Goal: Task Accomplishment & Management: Use online tool/utility

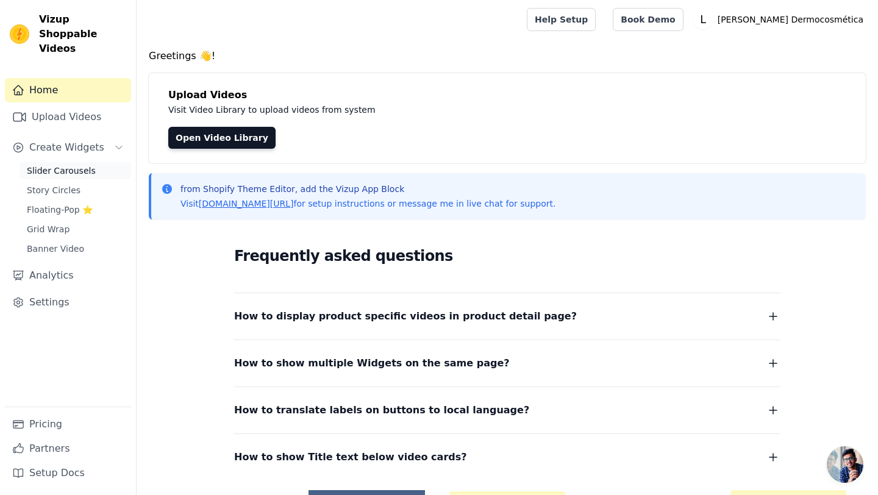
click at [93, 162] on link "Slider Carousels" at bounding box center [76, 170] width 112 height 17
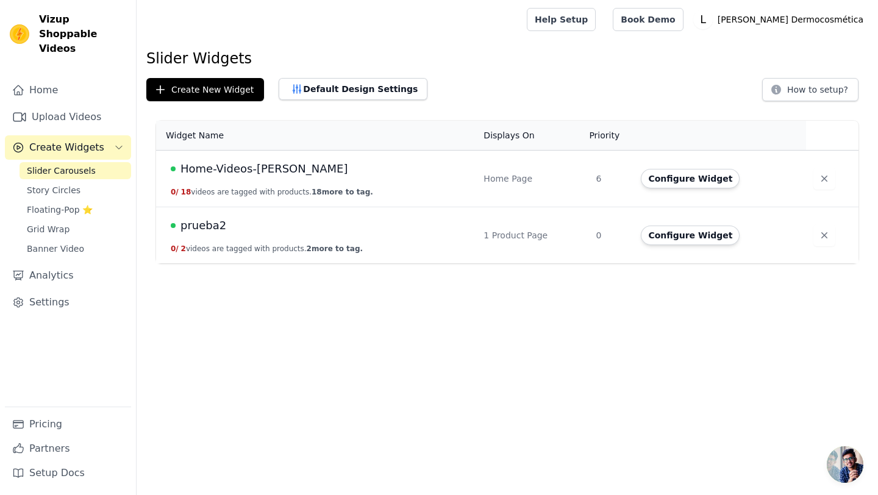
click at [259, 167] on span "Home-Videos-[PERSON_NAME]" at bounding box center [264, 168] width 167 height 17
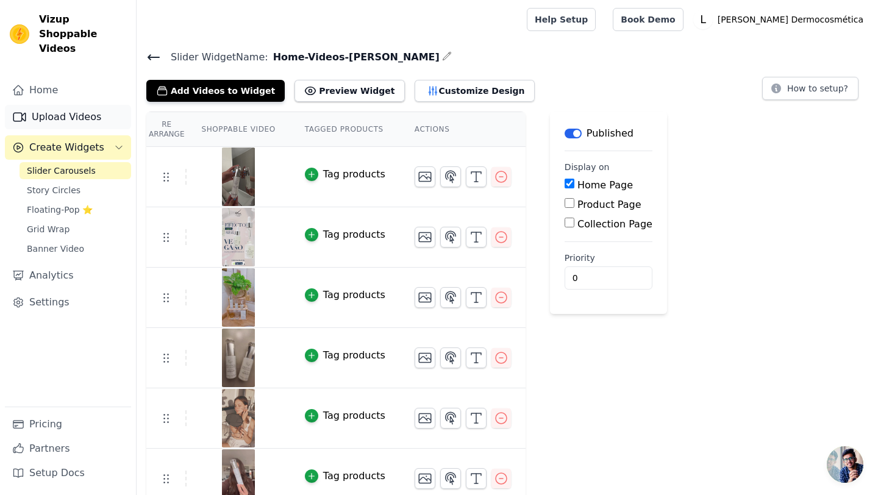
click at [68, 105] on link "Upload Videos" at bounding box center [68, 117] width 126 height 24
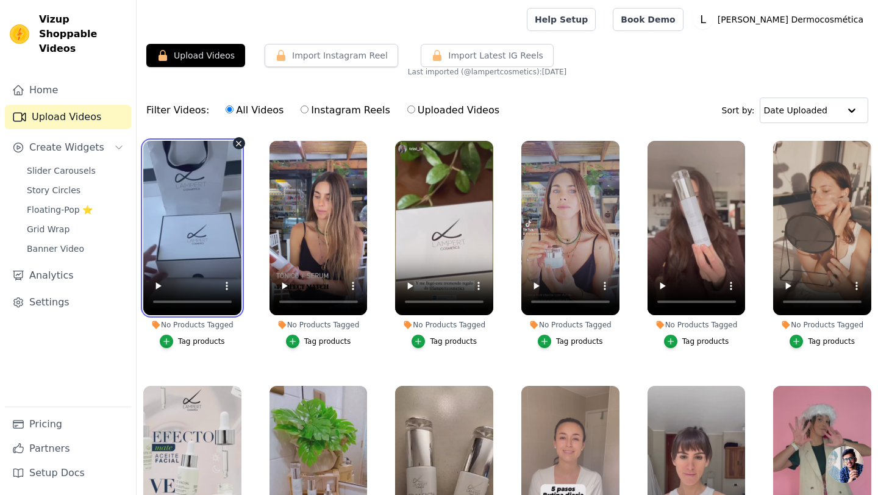
click at [201, 226] on video at bounding box center [192, 228] width 98 height 174
click at [377, 126] on div "Filter Videos: All Videos Instagram Reels Uploaded Videos Sort by: Date Uploaded" at bounding box center [508, 111] width 742 height 48
click at [681, 91] on div "Filter Videos: All Videos Instagram Reels Uploaded Videos Sort by: Date Uploaded" at bounding box center [508, 111] width 742 height 48
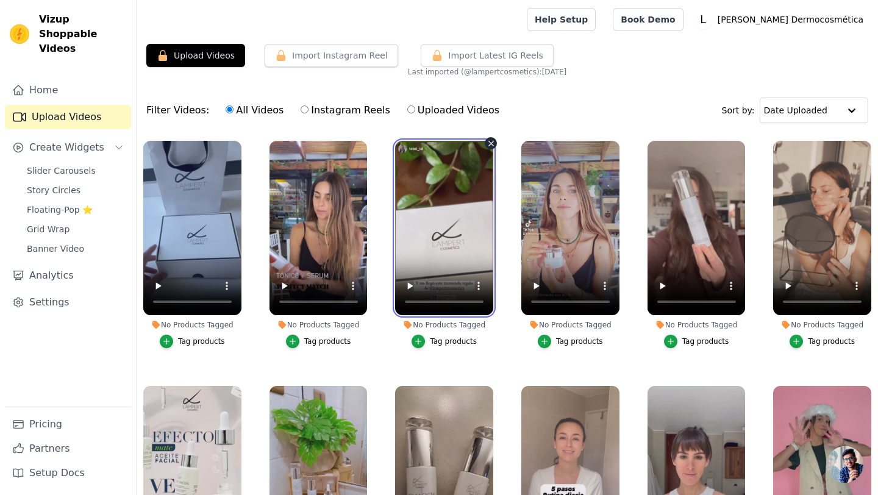
click at [414, 240] on video at bounding box center [444, 228] width 98 height 174
click at [654, 94] on div "Filter Videos: All Videos Instagram Reels Uploaded Videos Sort by: Date Uploaded" at bounding box center [508, 111] width 742 height 48
click at [640, 75] on div "Upload Videos Import Instagram Reel Import Latest Instagram Reels Import Latest…" at bounding box center [508, 60] width 742 height 33
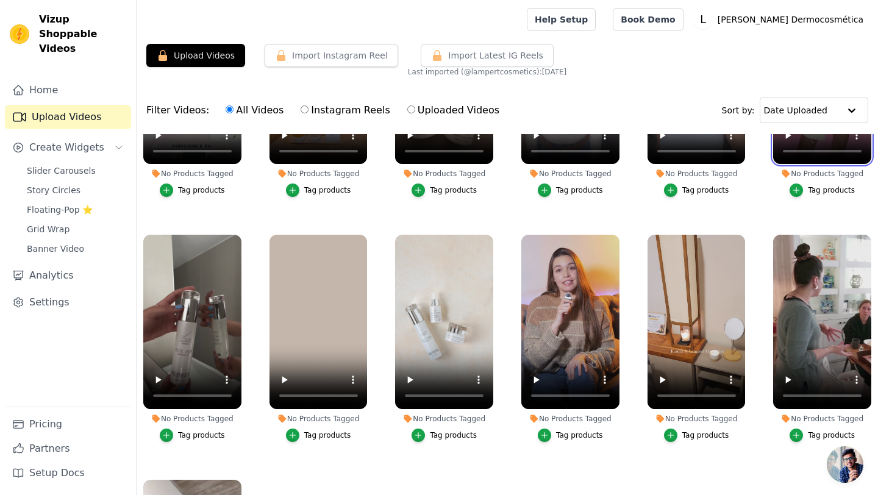
scroll to position [397, 0]
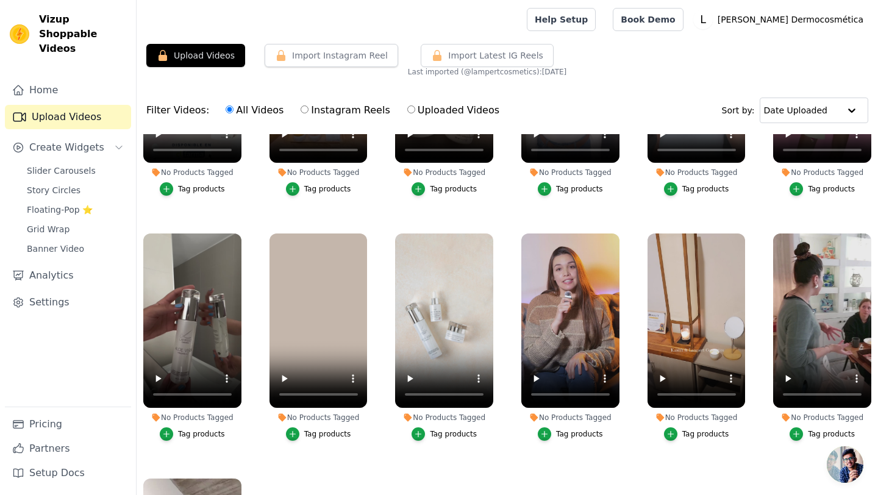
click at [249, 271] on ul "No Products Tagged Tag products No Products Tagged Tag products No Products Tag…" at bounding box center [508, 362] width 742 height 456
click at [661, 326] on video at bounding box center [697, 321] width 98 height 174
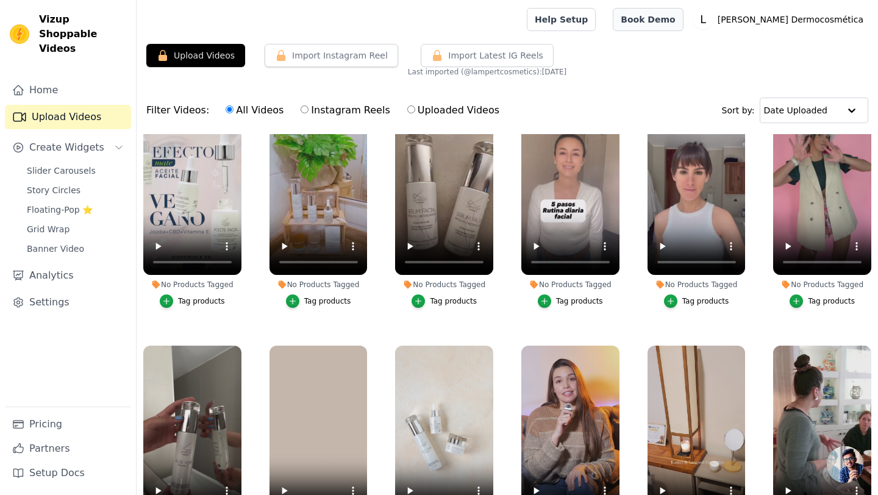
scroll to position [232, 0]
